Goal: Information Seeking & Learning: Learn about a topic

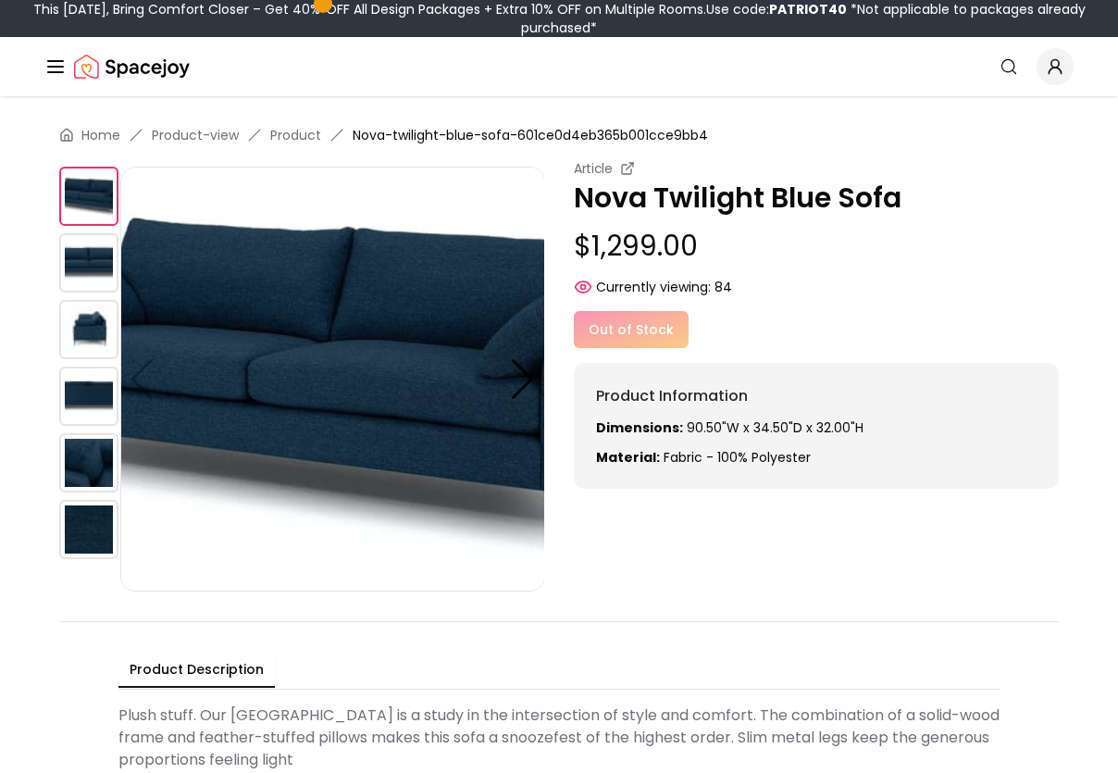
click at [87, 268] on img at bounding box center [88, 262] width 59 height 59
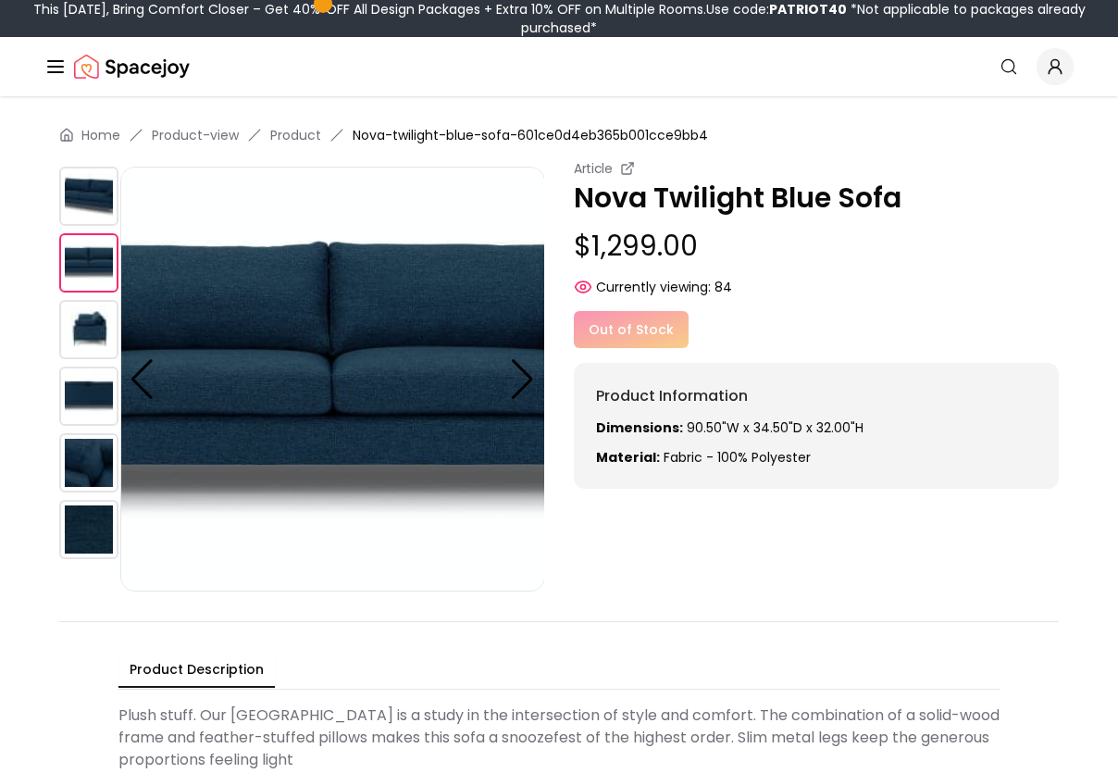
click at [87, 317] on img at bounding box center [88, 329] width 59 height 59
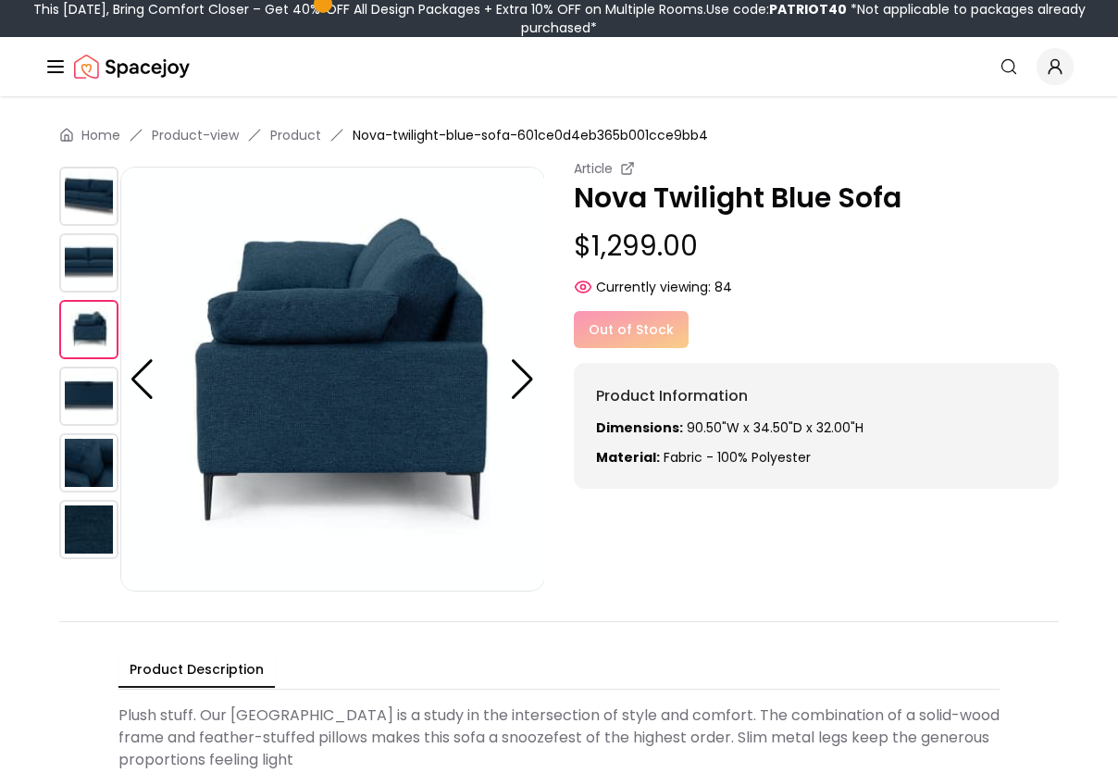
click at [89, 381] on img at bounding box center [88, 396] width 59 height 59
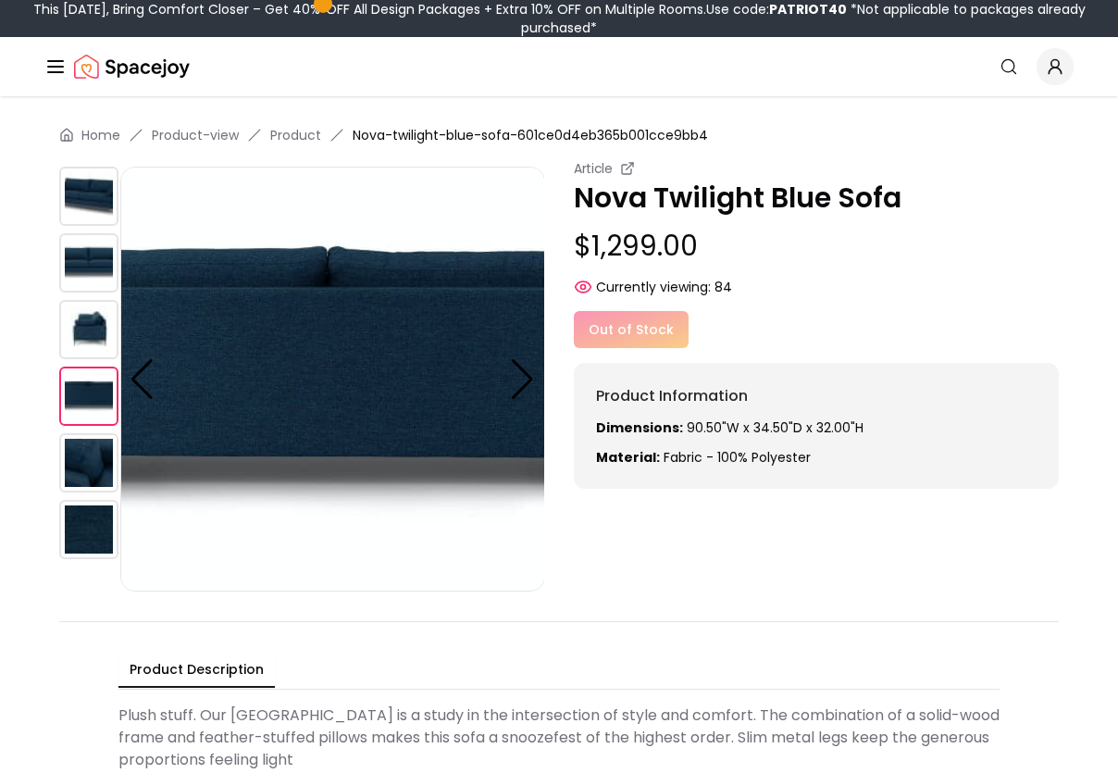
click at [92, 455] on img at bounding box center [88, 462] width 59 height 59
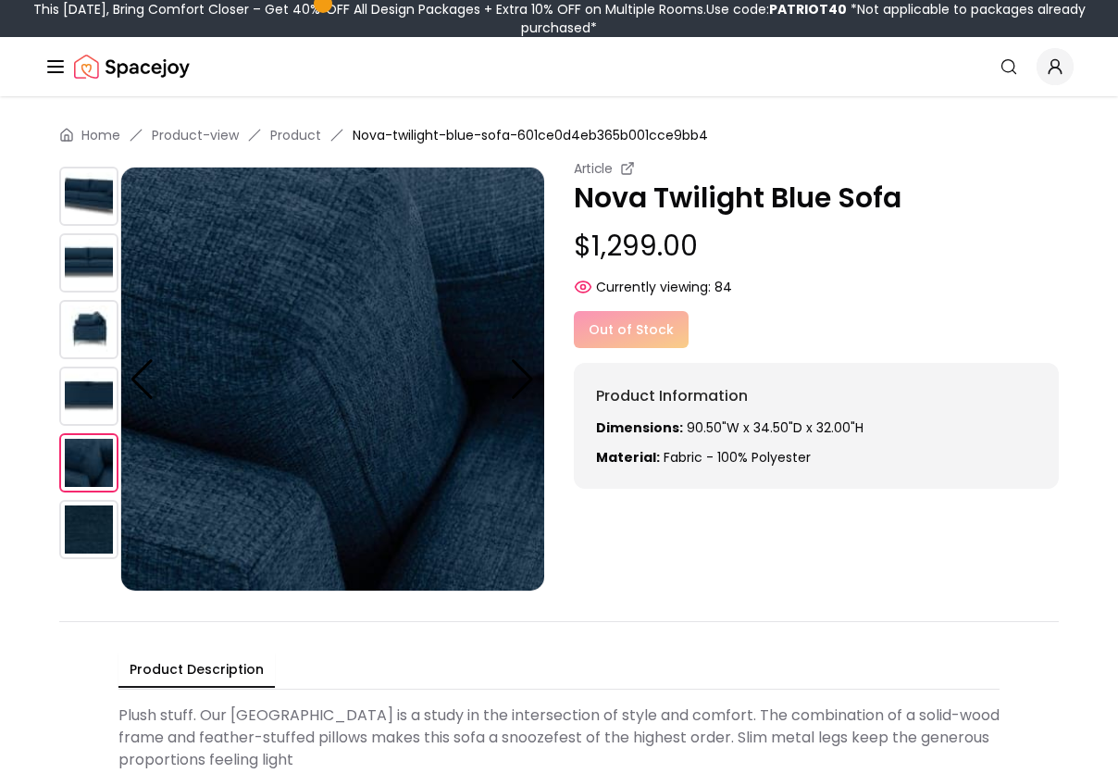
click at [82, 187] on img at bounding box center [88, 196] width 59 height 59
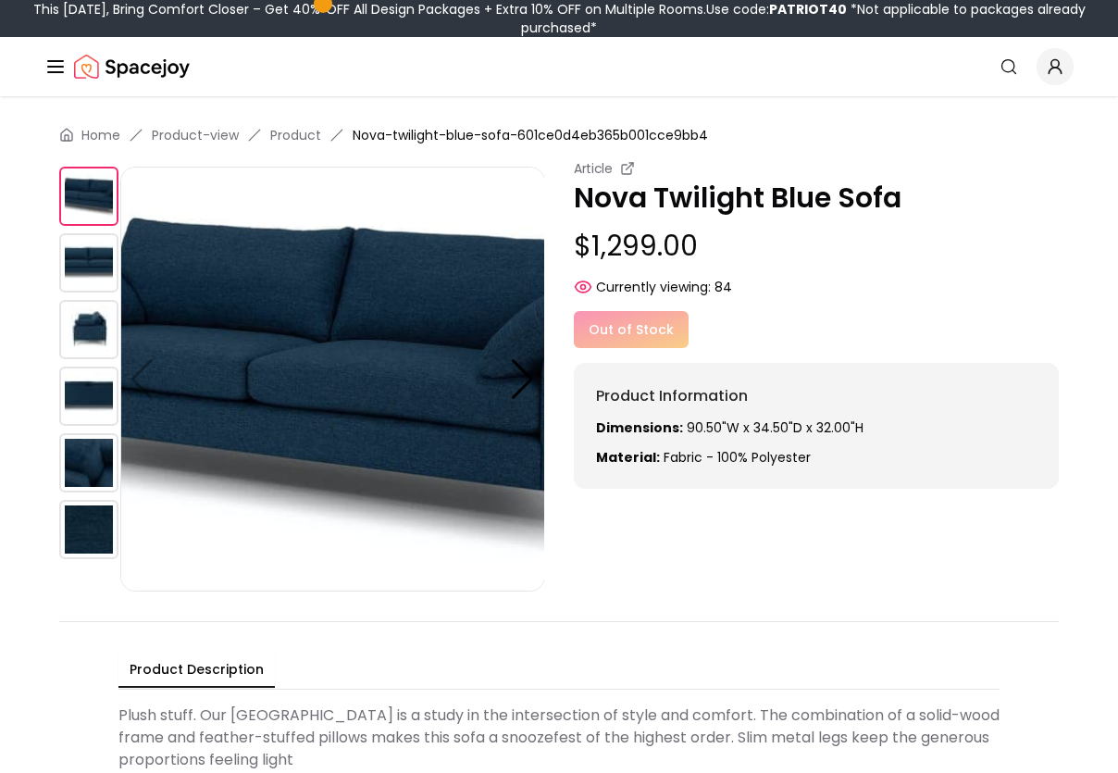
click at [405, 454] on img at bounding box center [332, 379] width 425 height 425
click at [81, 264] on img at bounding box center [88, 262] width 59 height 59
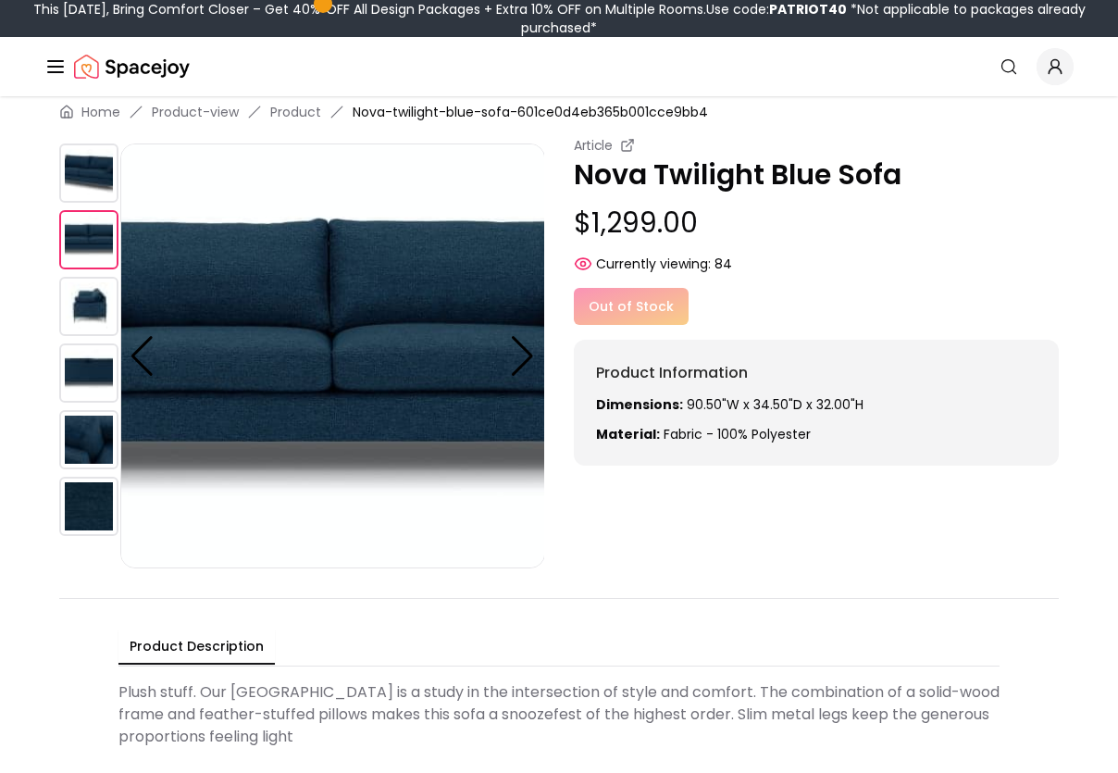
scroll to position [37, 0]
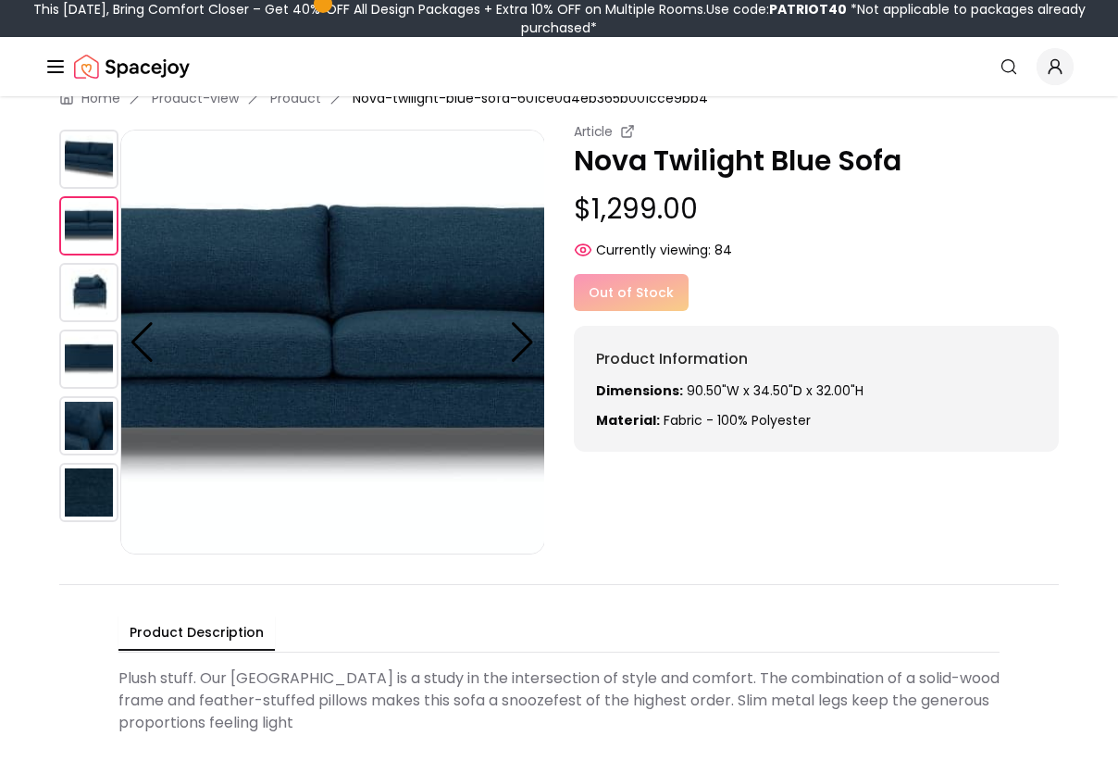
click at [107, 288] on img at bounding box center [88, 292] width 59 height 59
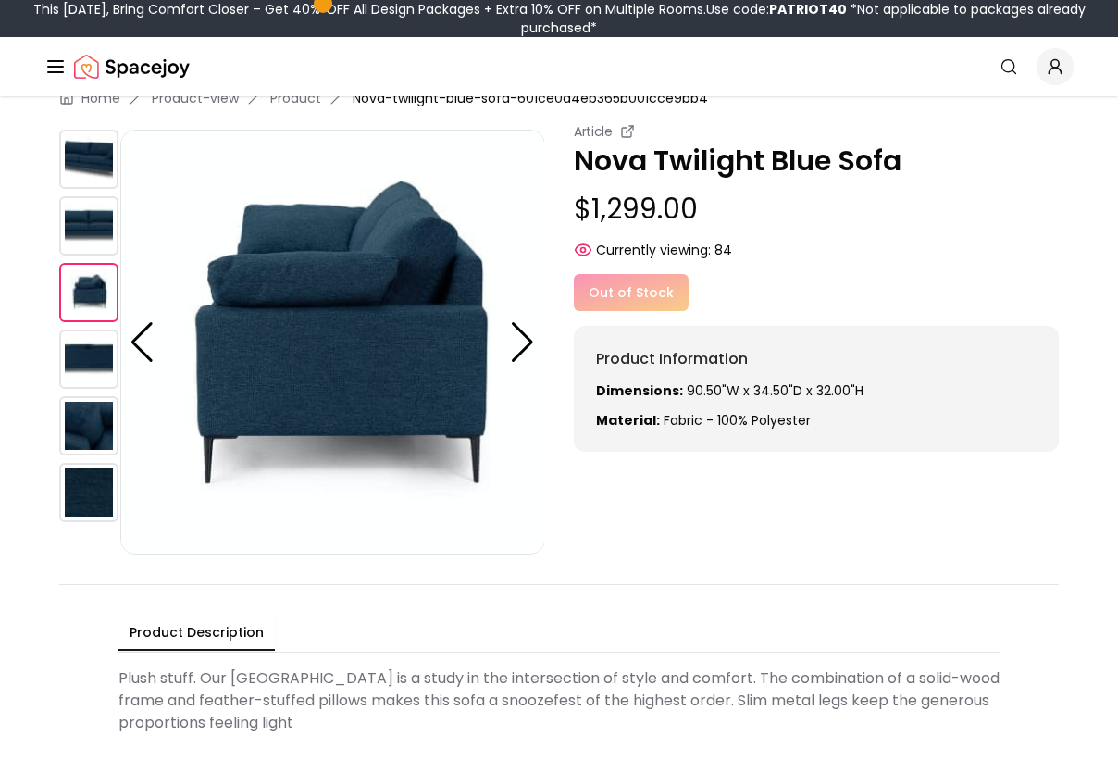
click at [94, 180] on img at bounding box center [88, 159] width 59 height 59
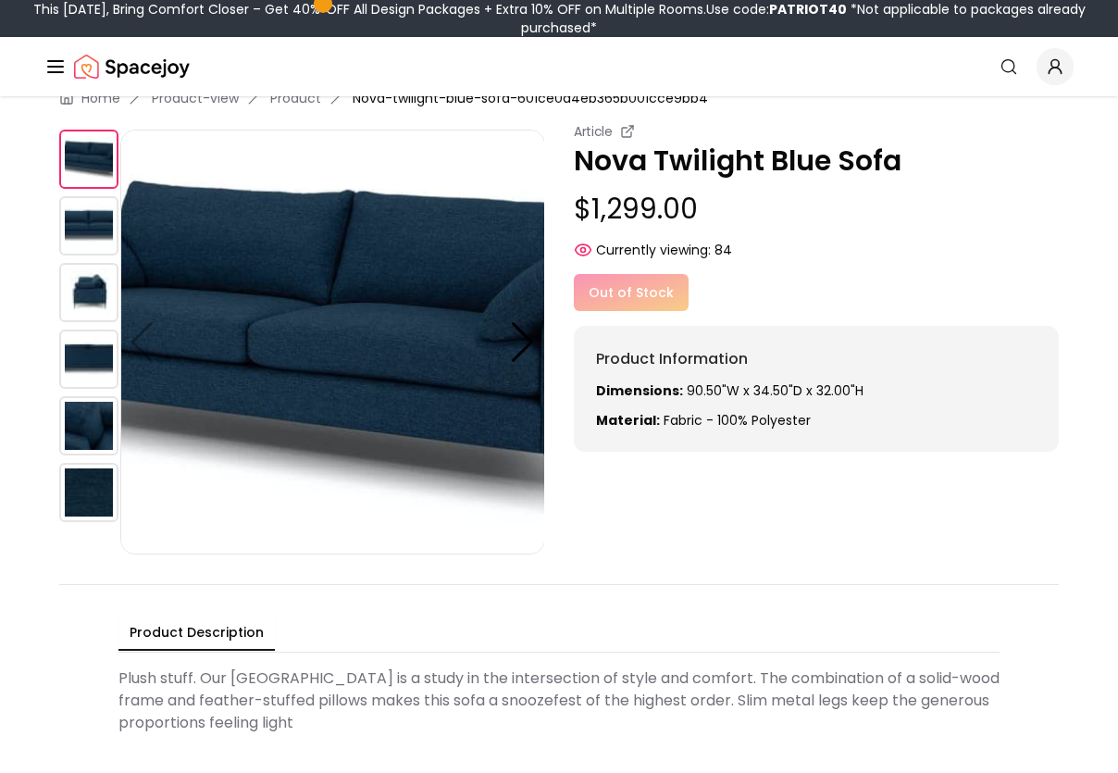
click at [367, 315] on img at bounding box center [332, 342] width 425 height 425
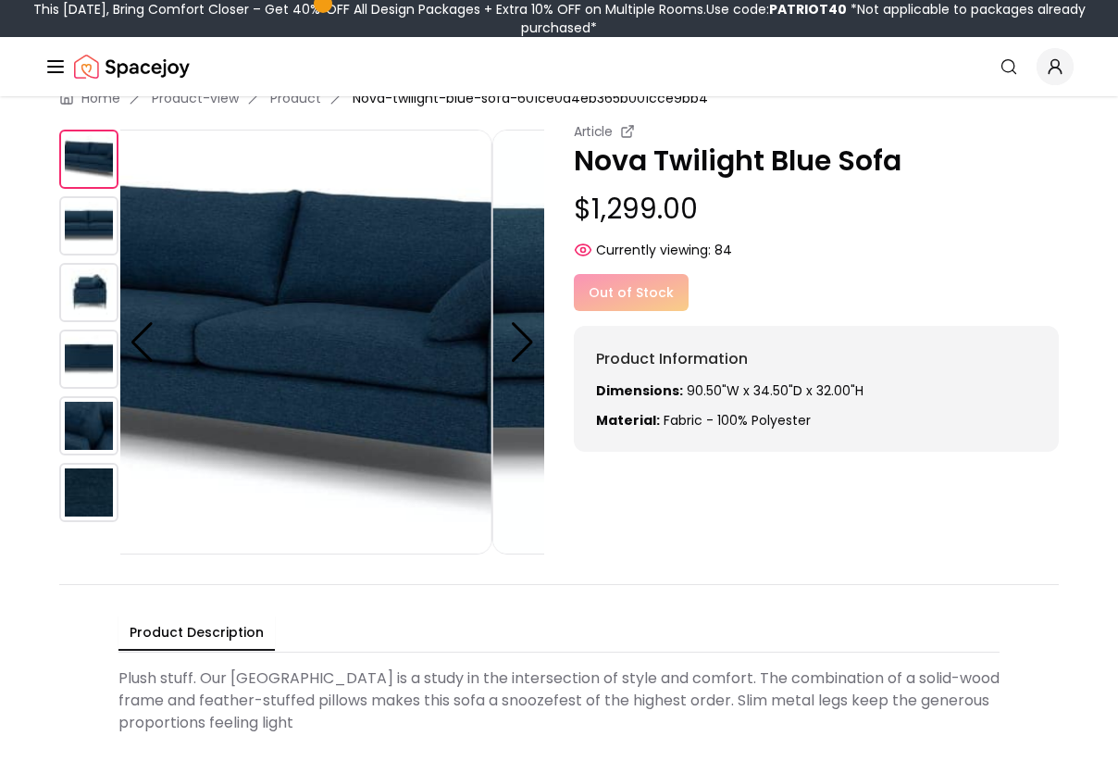
click at [323, 282] on img at bounding box center [279, 342] width 425 height 425
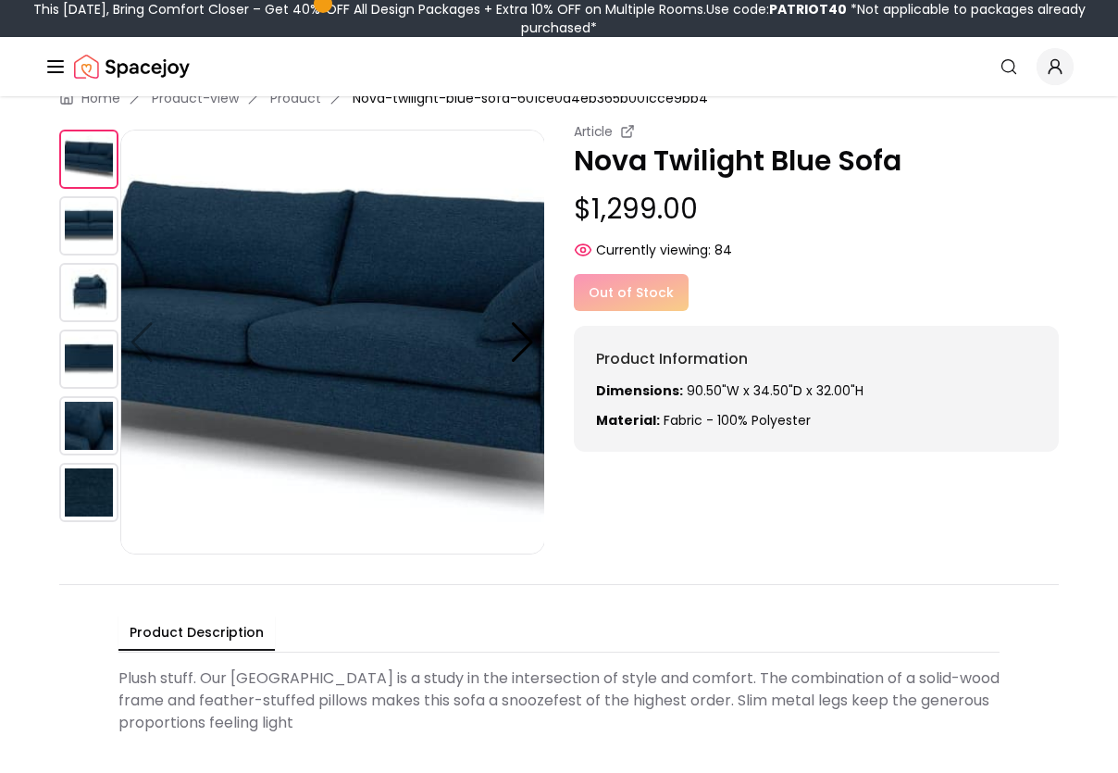
click at [323, 282] on img at bounding box center [332, 342] width 425 height 425
click at [342, 394] on img at bounding box center [332, 342] width 425 height 425
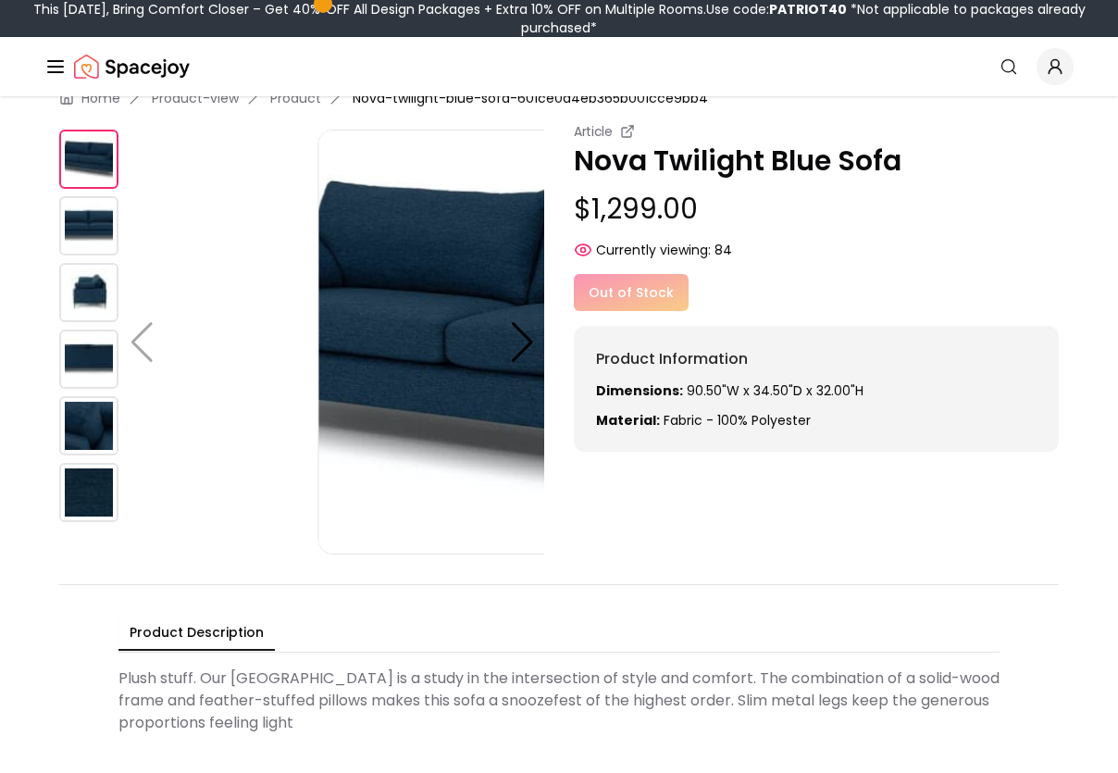
click at [934, 239] on div "Article Nova Twilight Blue Sofa $1,299.00 Currently viewing: 84" at bounding box center [816, 190] width 485 height 137
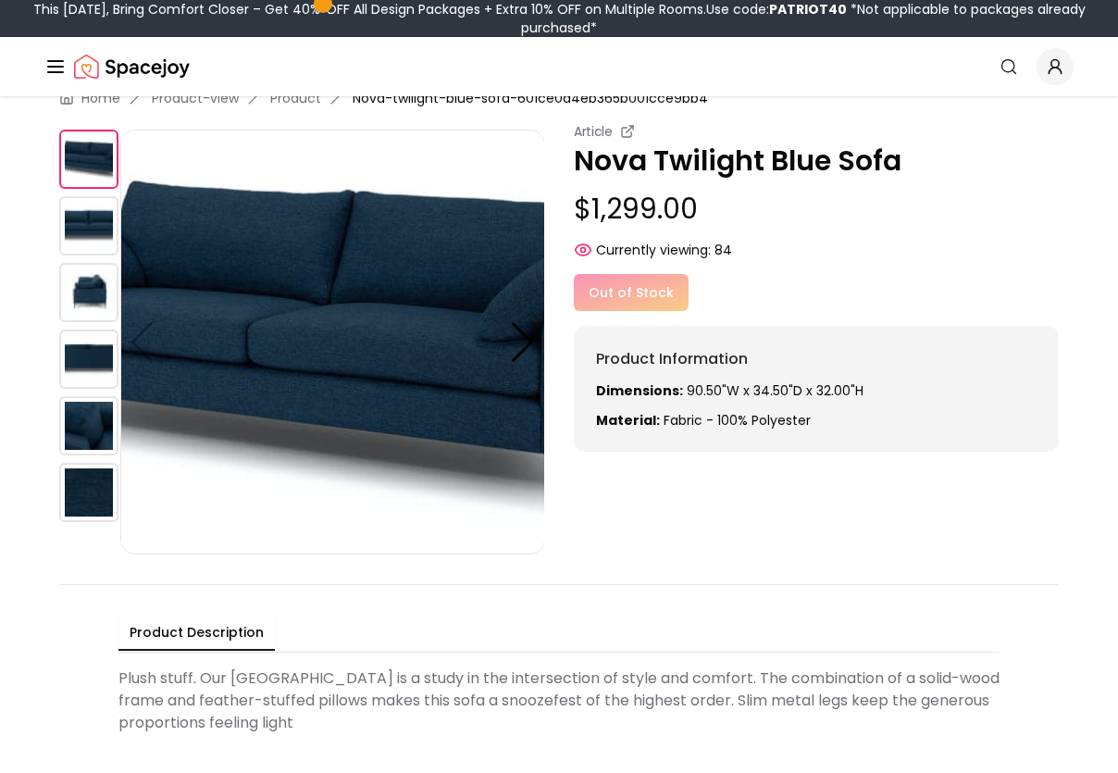
click at [891, 560] on div "Home Product-view Product Nova-twilight-blue-sofa-601ce0d4eb365b001cce9bb4 Arti…" at bounding box center [559, 415] width 1118 height 712
